Goal: Task Accomplishment & Management: Manage account settings

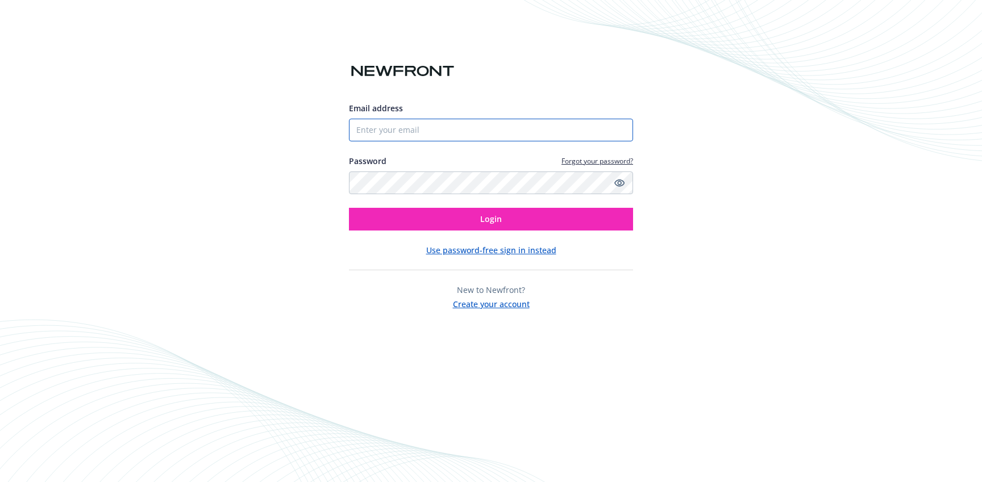
click at [438, 131] on input "Email address" at bounding box center [491, 130] width 284 height 23
drag, startPoint x: 383, startPoint y: 139, endPoint x: 388, endPoint y: 131, distance: 9.0
click at [384, 138] on div "Email address Password Forgot your password? Login" at bounding box center [491, 166] width 284 height 128
click at [390, 130] on input "Email address" at bounding box center [491, 130] width 284 height 23
click at [0, 482] on com-1password-button at bounding box center [0, 482] width 0 height 0
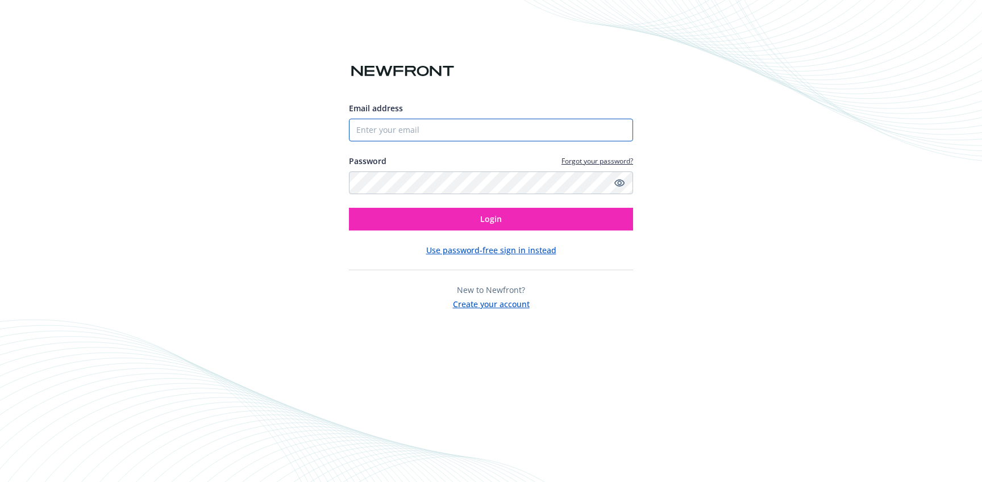
click at [447, 135] on input "Email address" at bounding box center [491, 130] width 284 height 23
drag, startPoint x: 447, startPoint y: 135, endPoint x: 460, endPoint y: 139, distance: 13.7
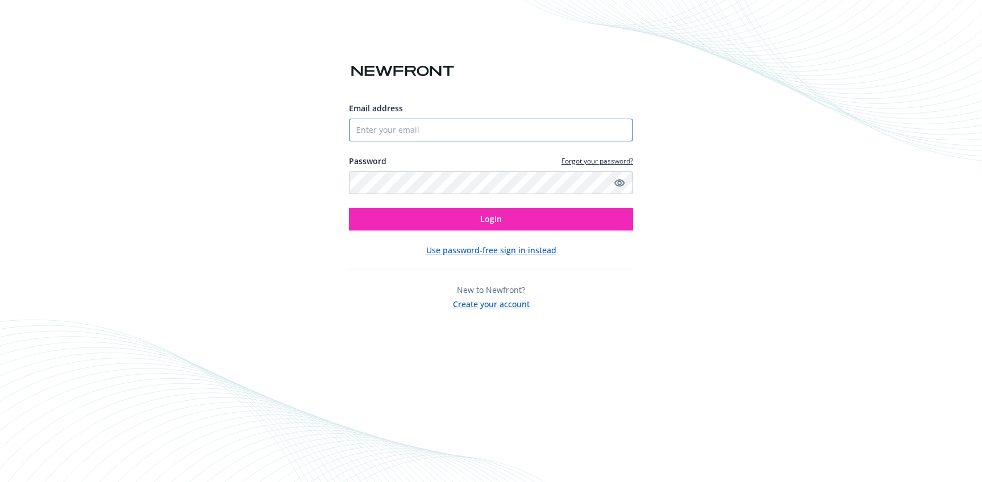
click at [450, 135] on input "Email address" at bounding box center [491, 130] width 284 height 23
click at [582, 128] on input "Email address" at bounding box center [491, 130] width 284 height 23
click at [486, 254] on button "Use password-free sign in instead" at bounding box center [491, 250] width 130 height 12
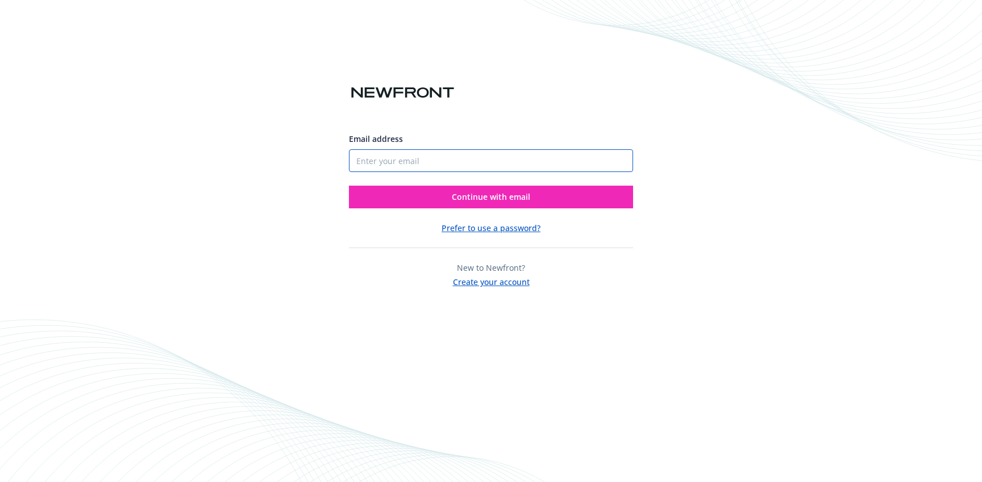
click at [427, 165] on input "Email address" at bounding box center [491, 160] width 284 height 23
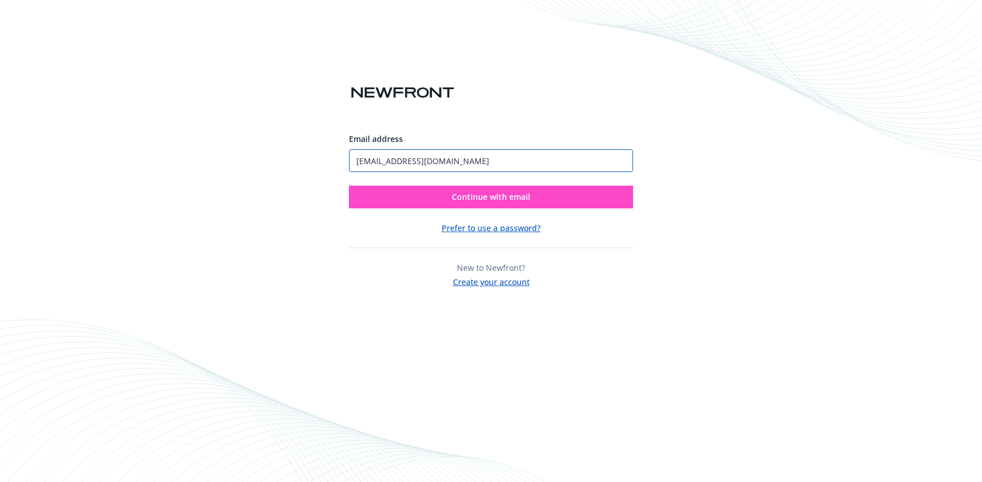
type input "nikhil@binti.com"
click at [442, 206] on button "Continue with email" at bounding box center [491, 197] width 284 height 23
